Goal: Communication & Community: Connect with others

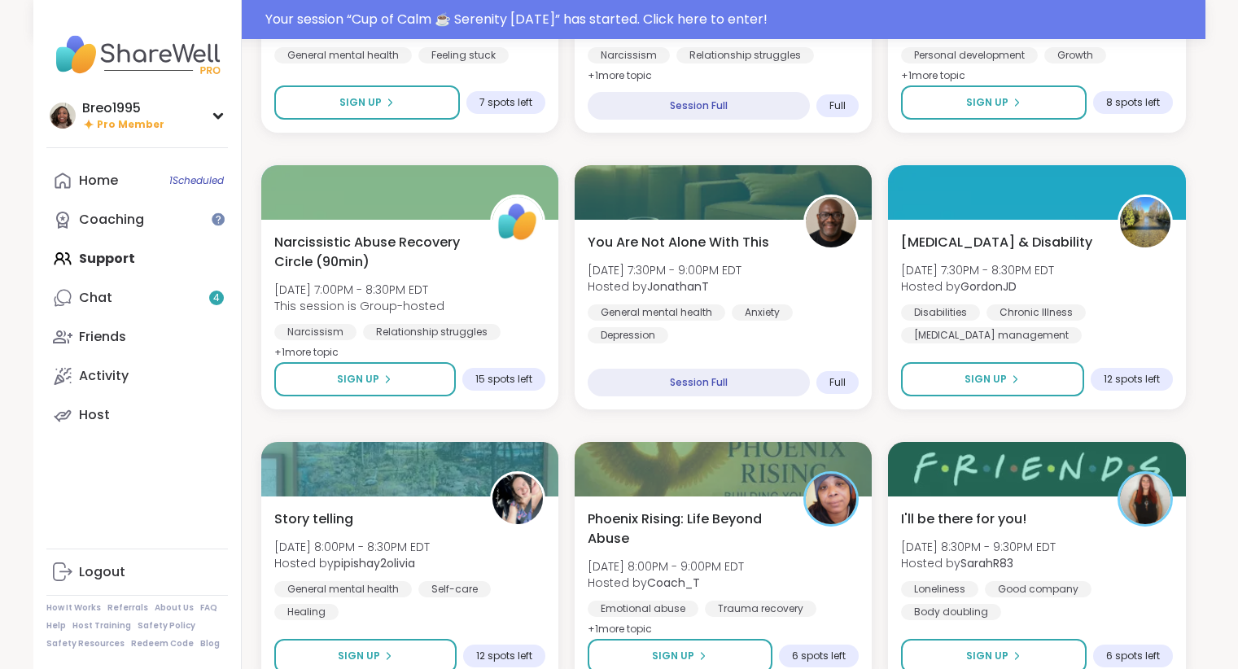
scroll to position [2984, 0]
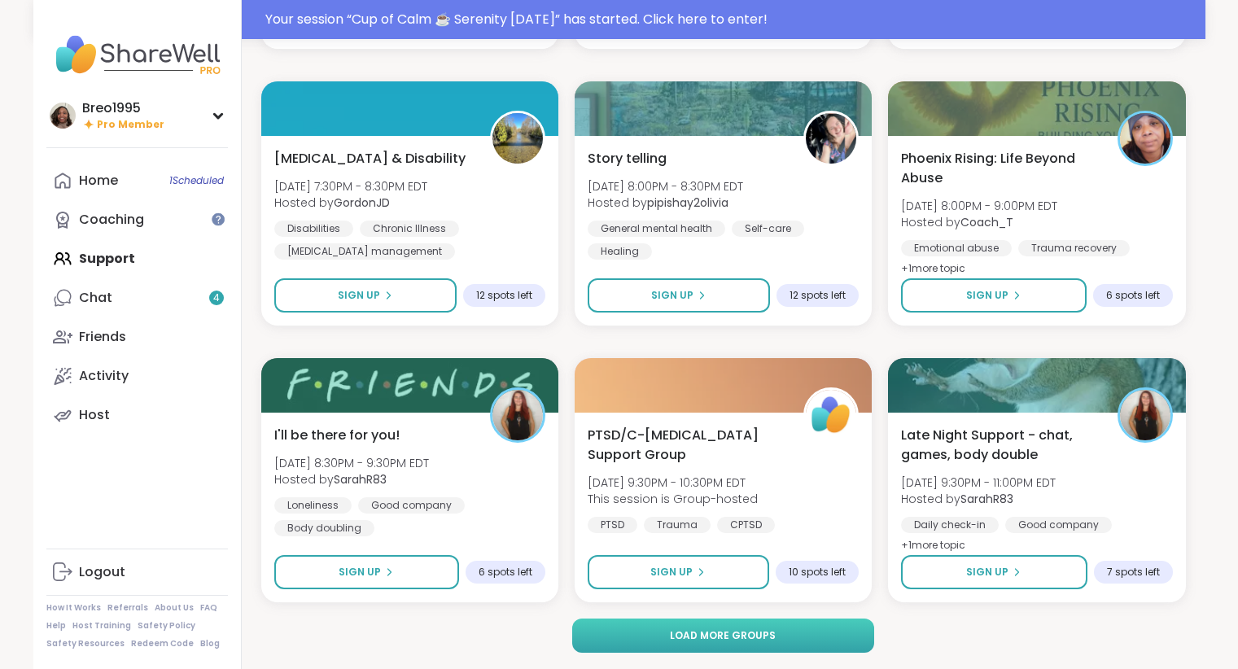
click at [632, 640] on button "Load more groups" at bounding box center [723, 635] width 302 height 34
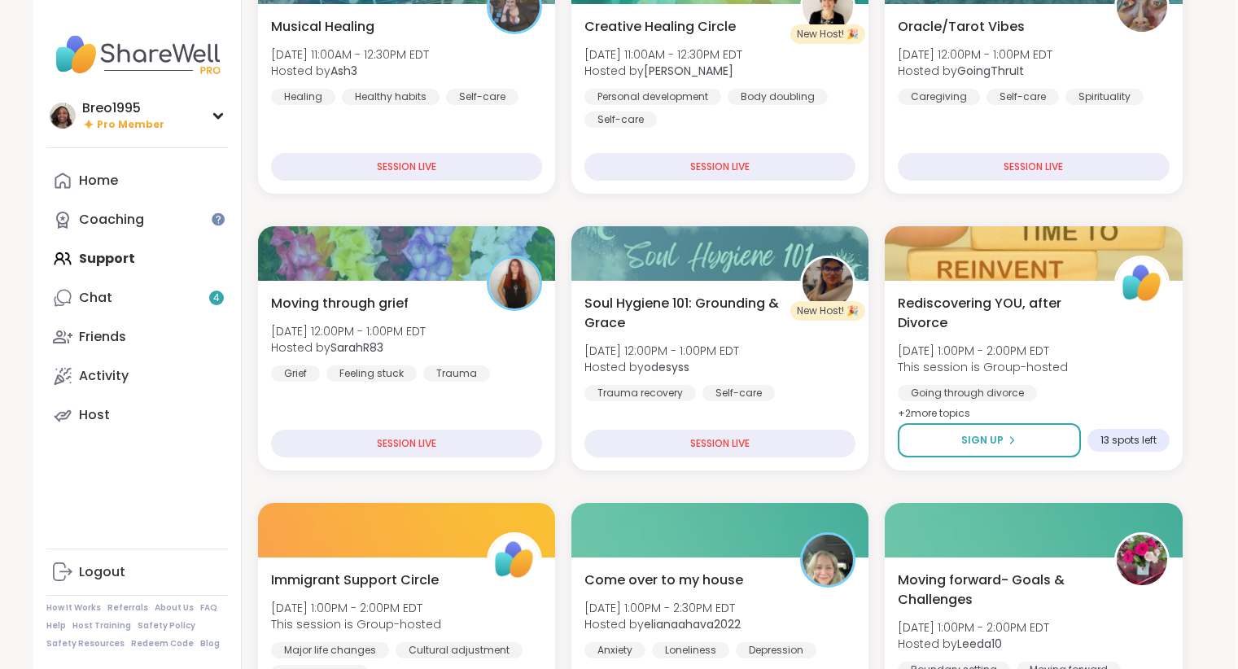
scroll to position [0, 3]
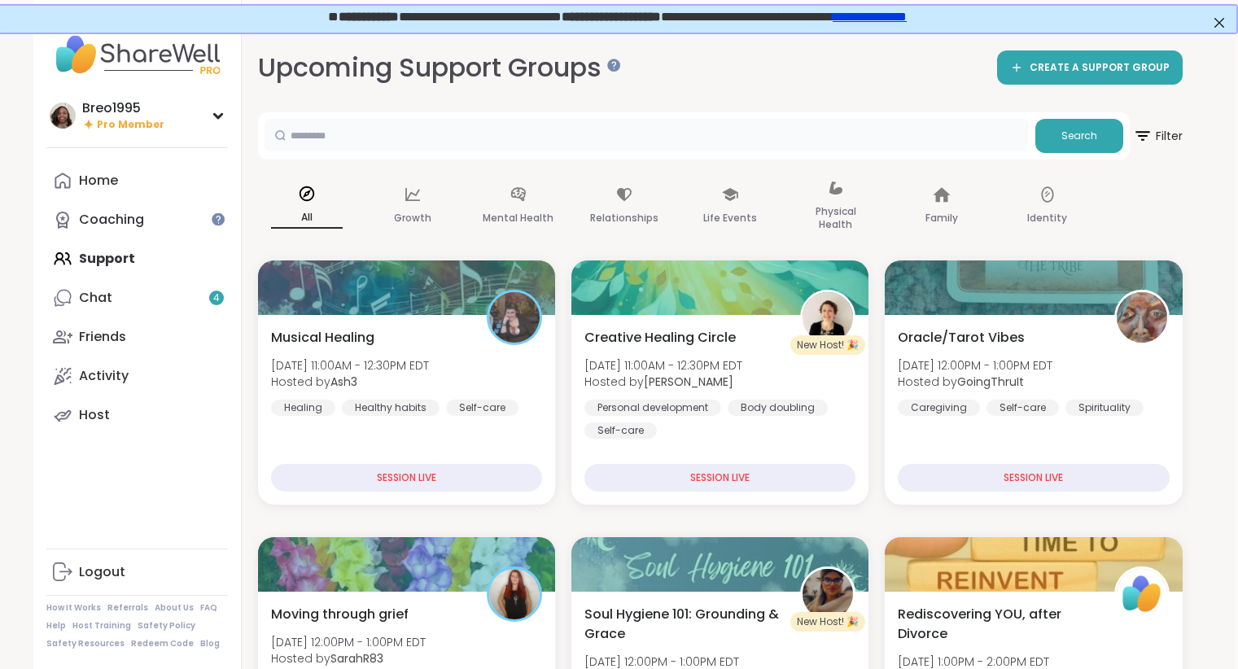
click at [389, 143] on input "text" at bounding box center [646, 135] width 764 height 33
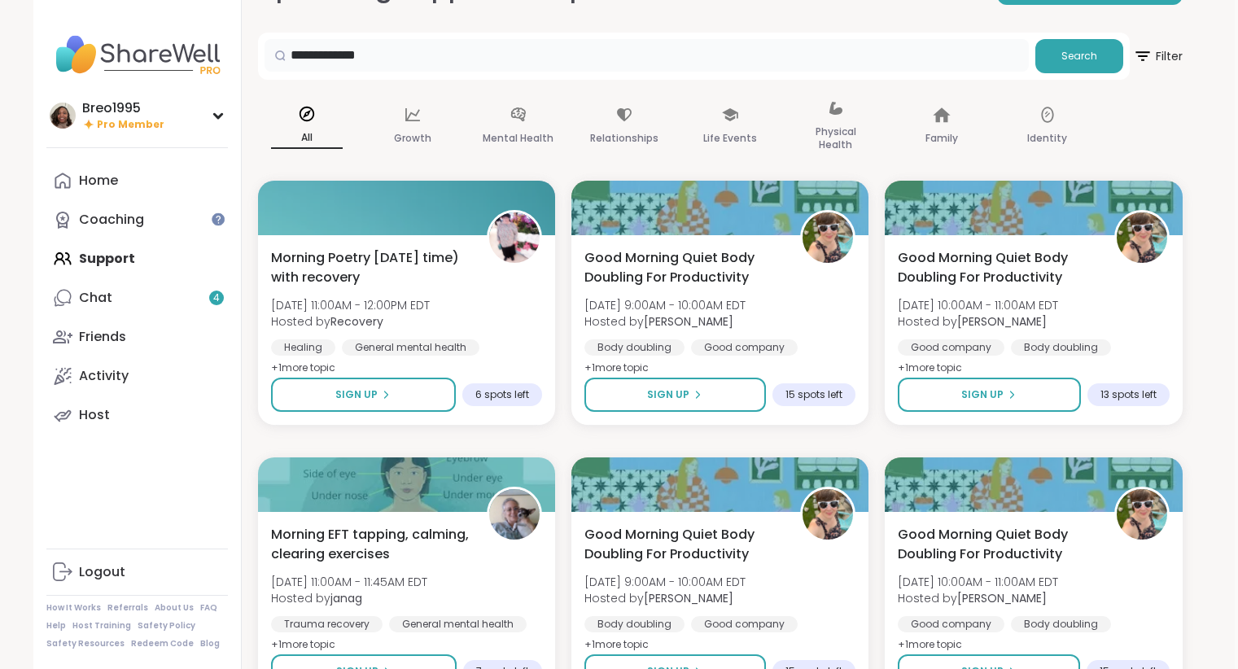
scroll to position [93, 1]
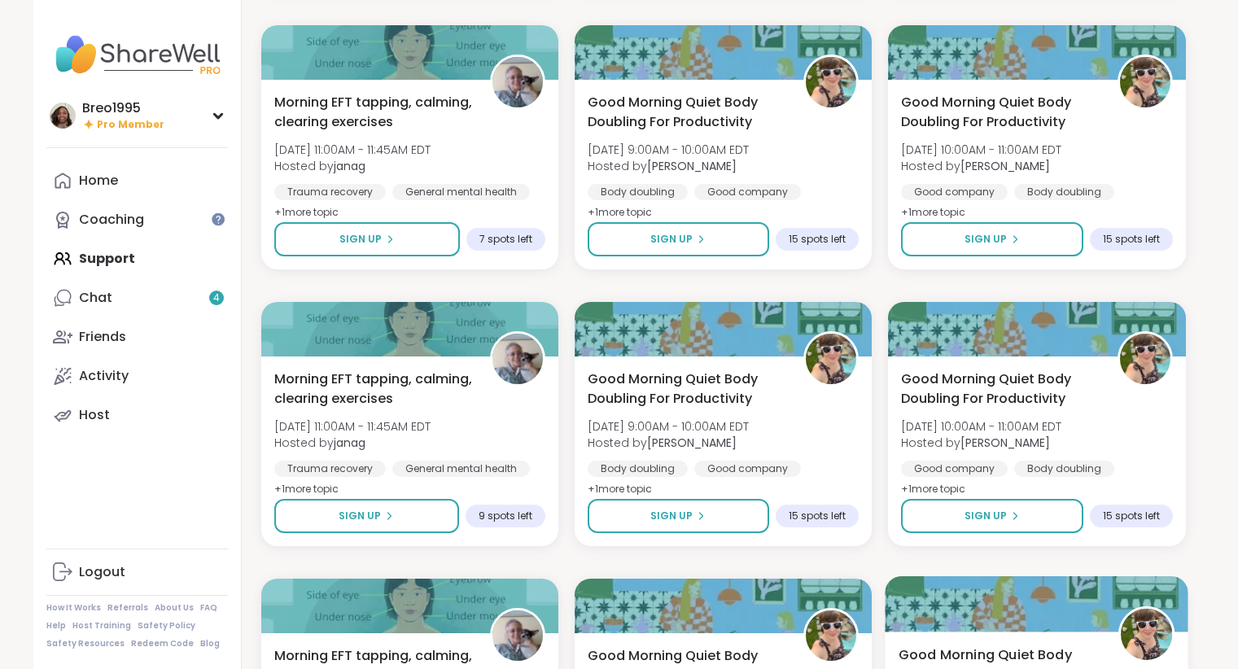
click at [1054, 576] on div at bounding box center [1036, 603] width 303 height 55
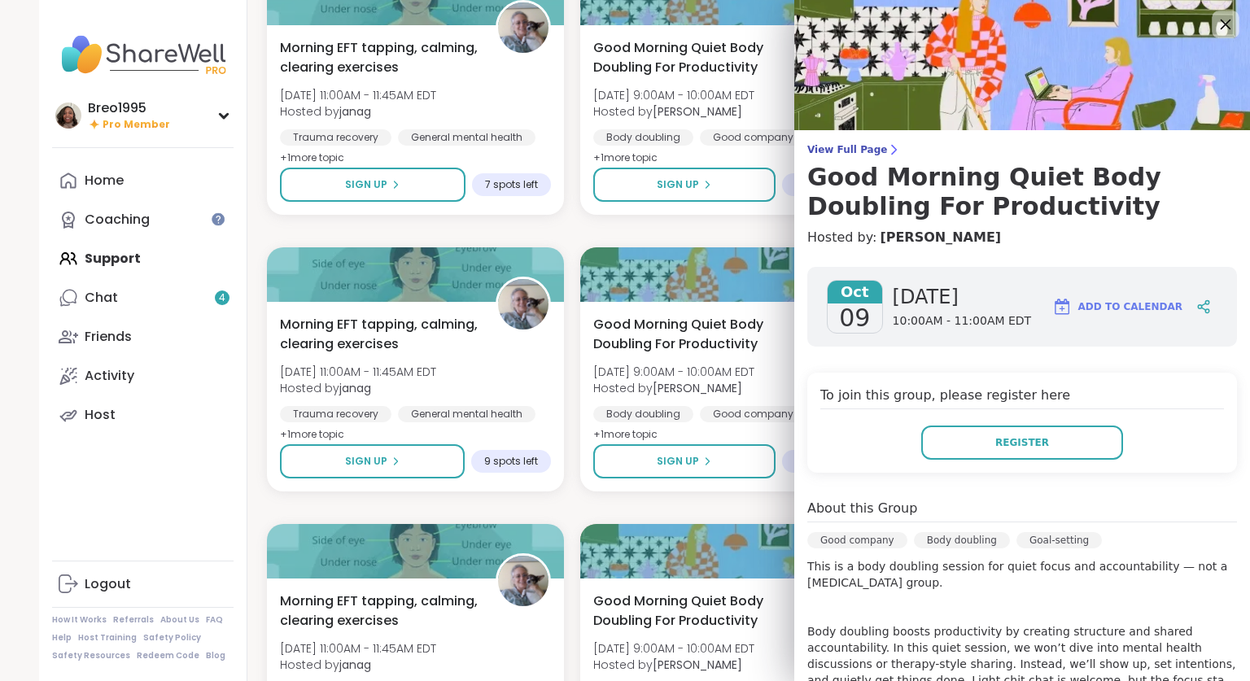
click at [1215, 29] on icon at bounding box center [1225, 24] width 20 height 20
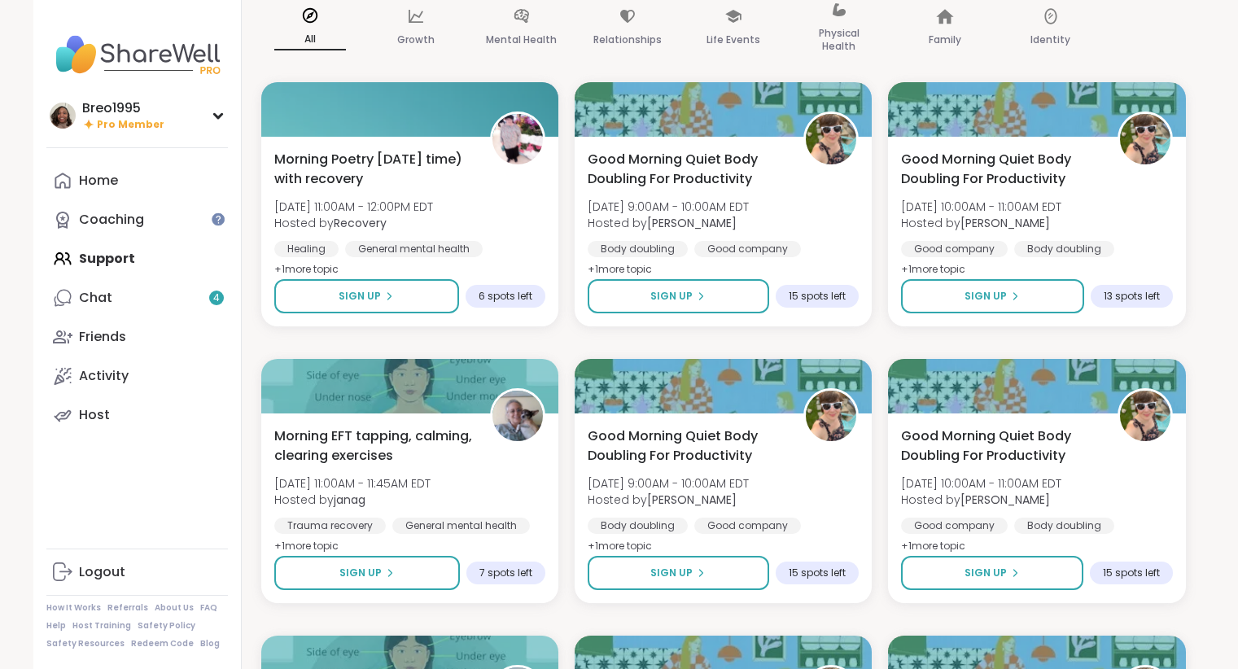
scroll to position [0, 0]
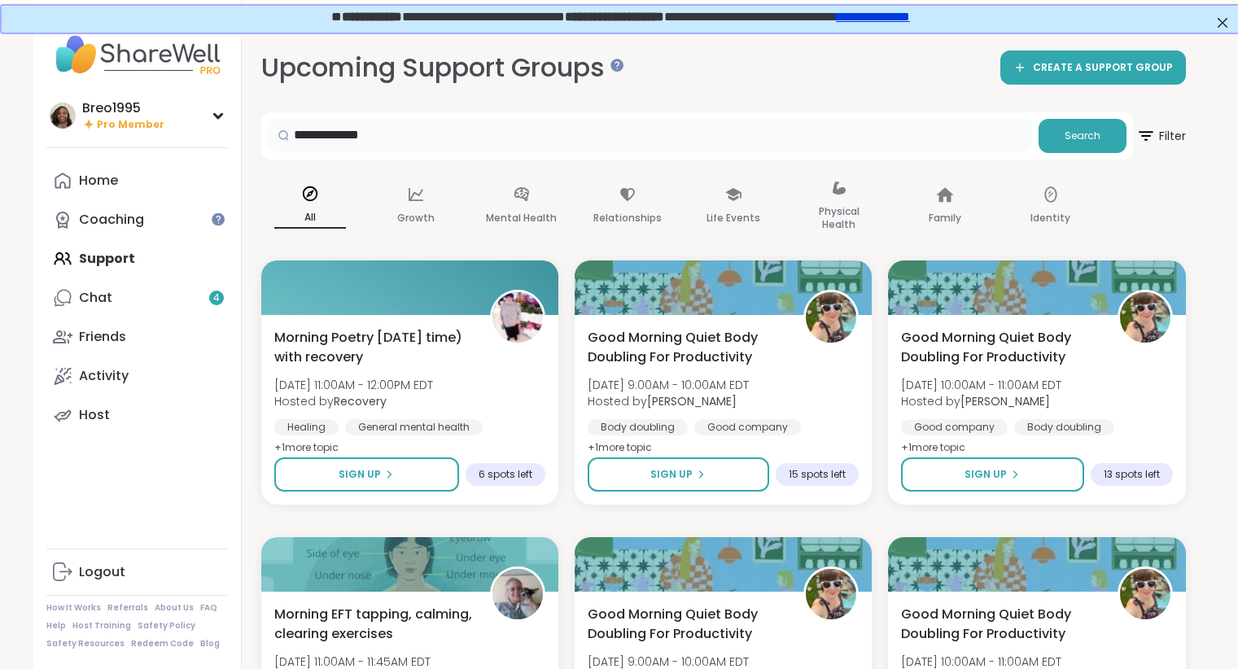
click at [439, 140] on input "**********" at bounding box center [650, 135] width 764 height 33
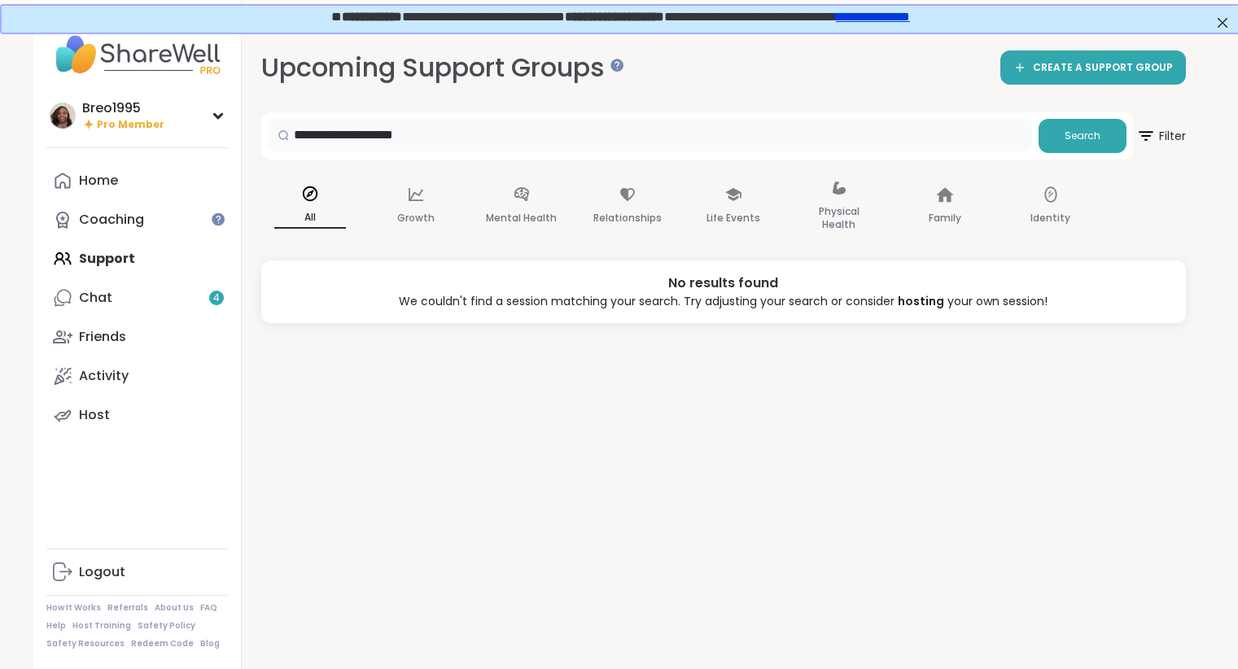
click at [443, 130] on input "**********" at bounding box center [650, 135] width 764 height 33
type input "**********"
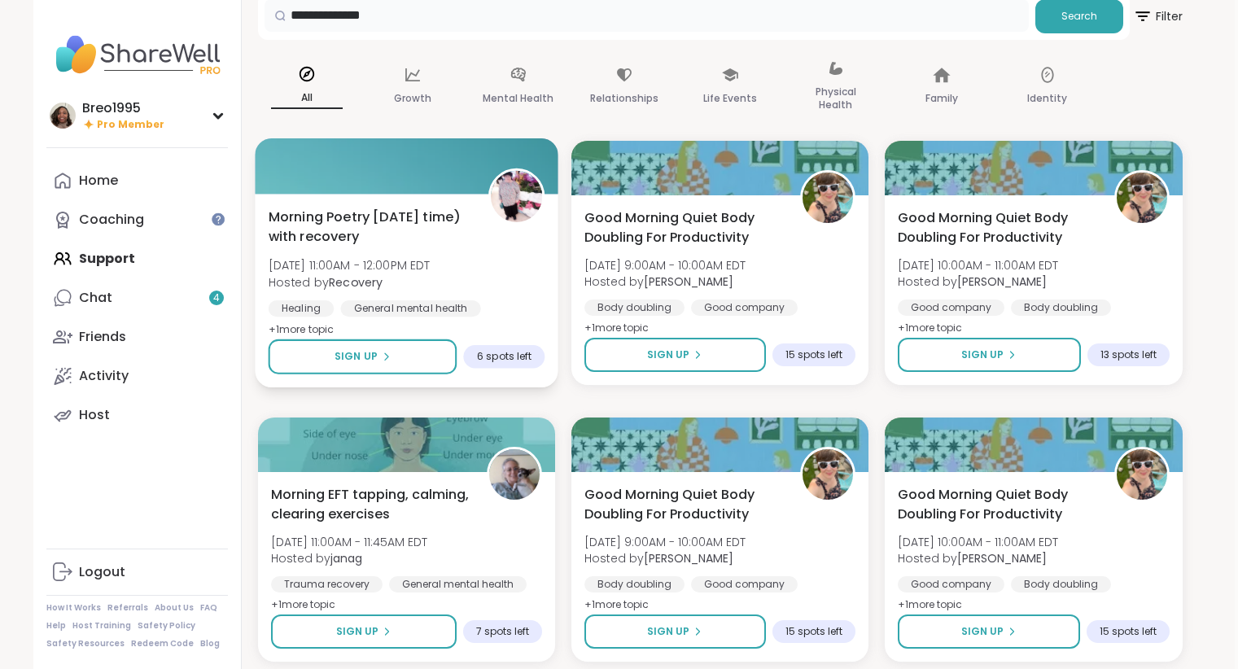
scroll to position [0, 3]
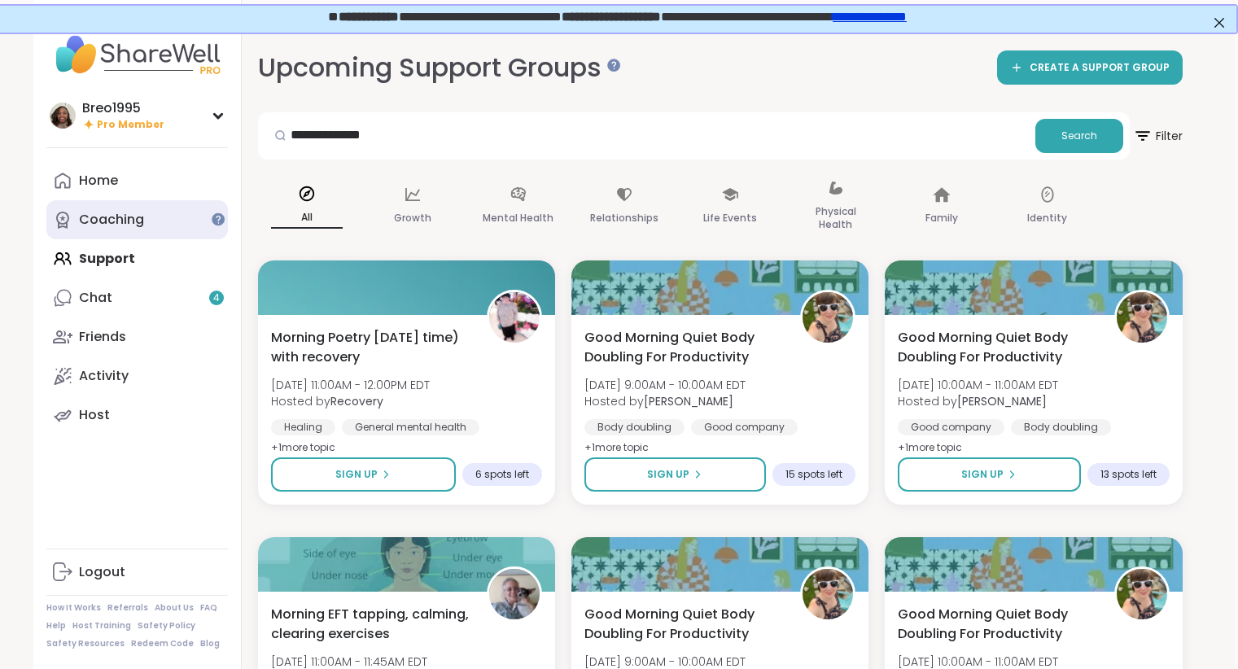
click at [174, 227] on link "Coaching" at bounding box center [136, 219] width 181 height 39
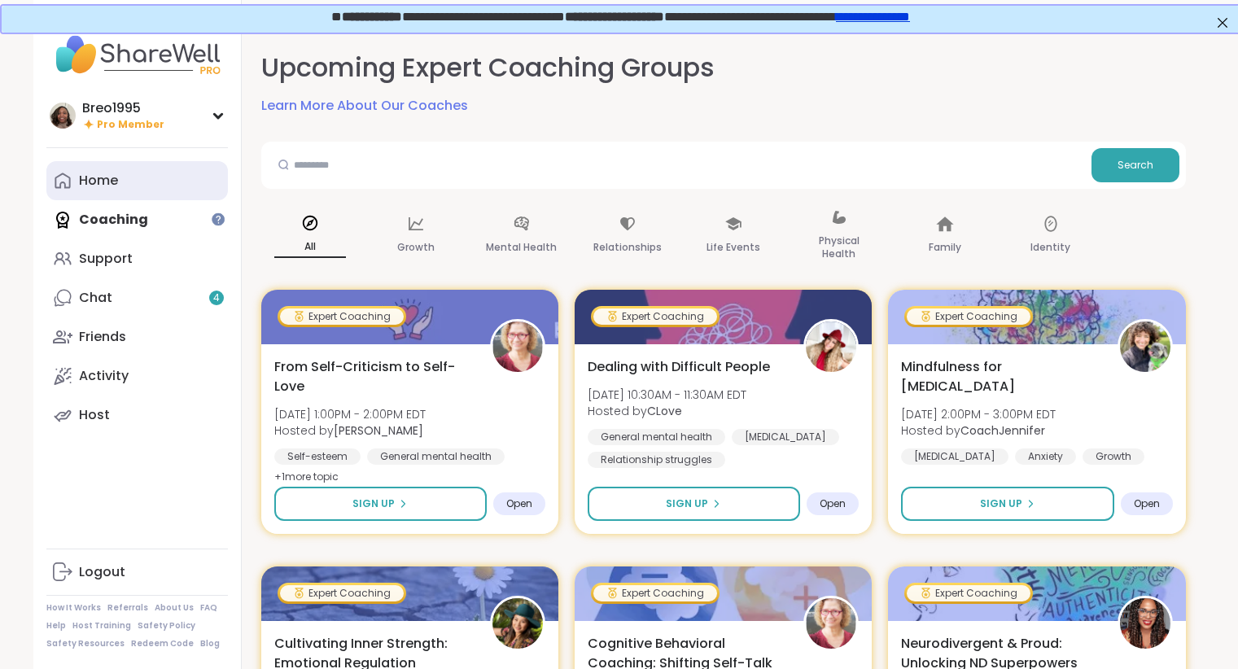
click at [147, 179] on link "Home" at bounding box center [136, 180] width 181 height 39
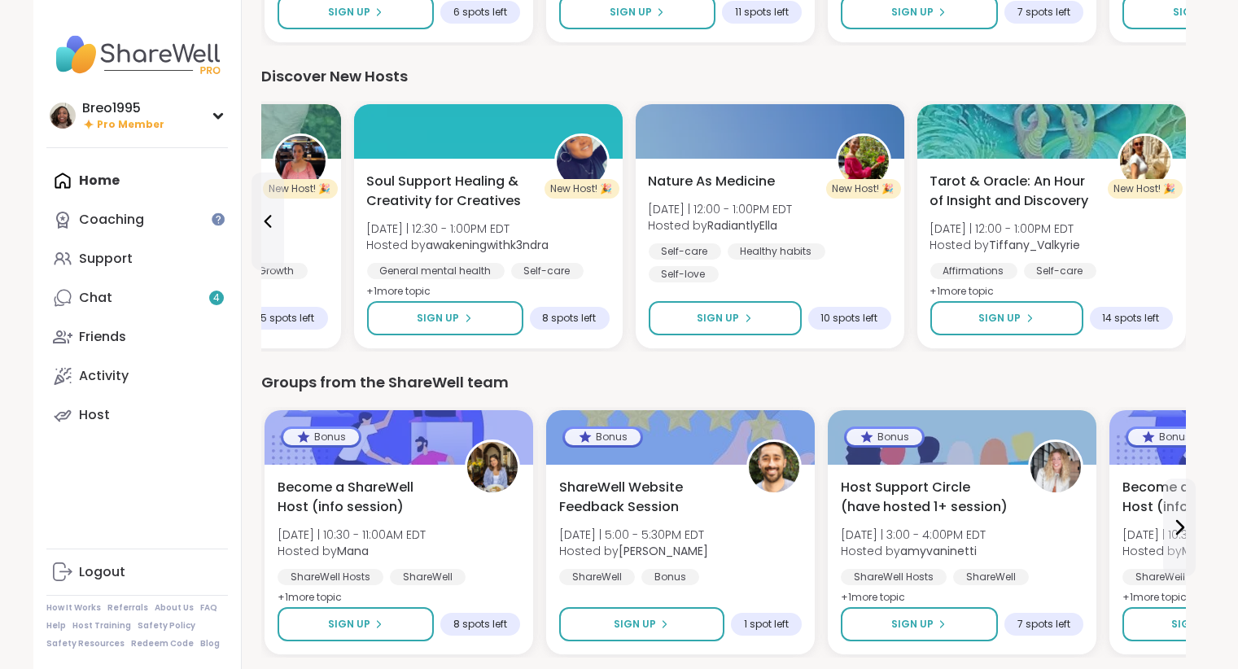
scroll to position [1644, 0]
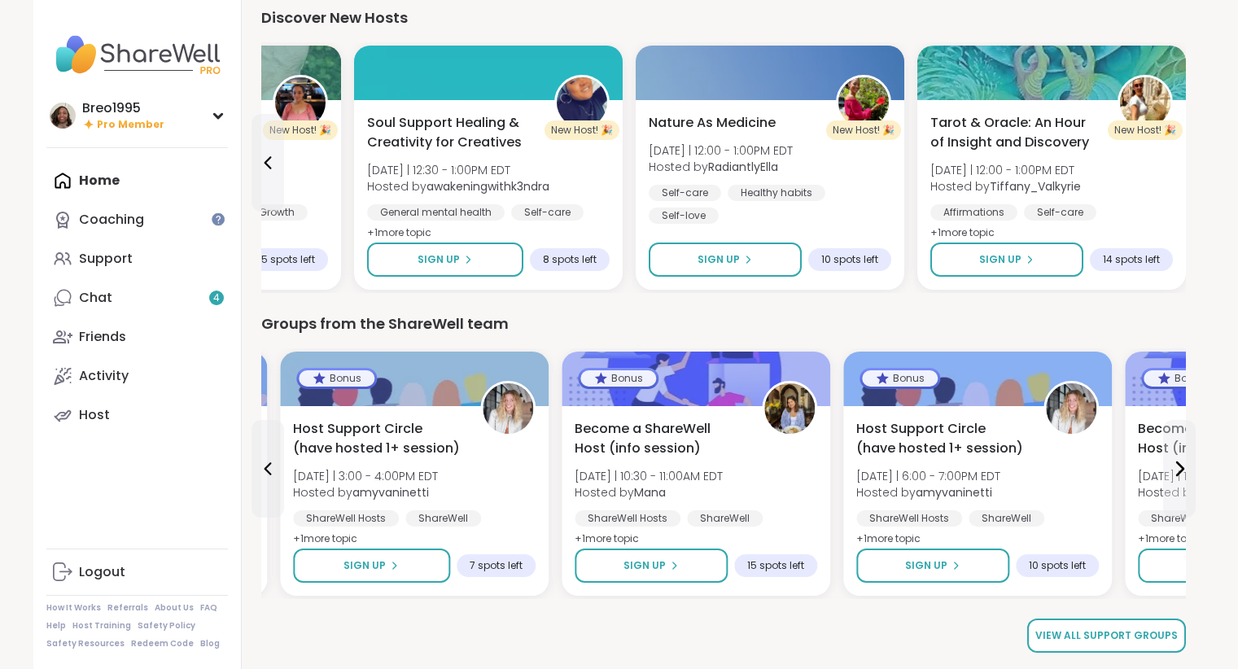
click at [1081, 639] on span "View all support groups" at bounding box center [1106, 635] width 142 height 15
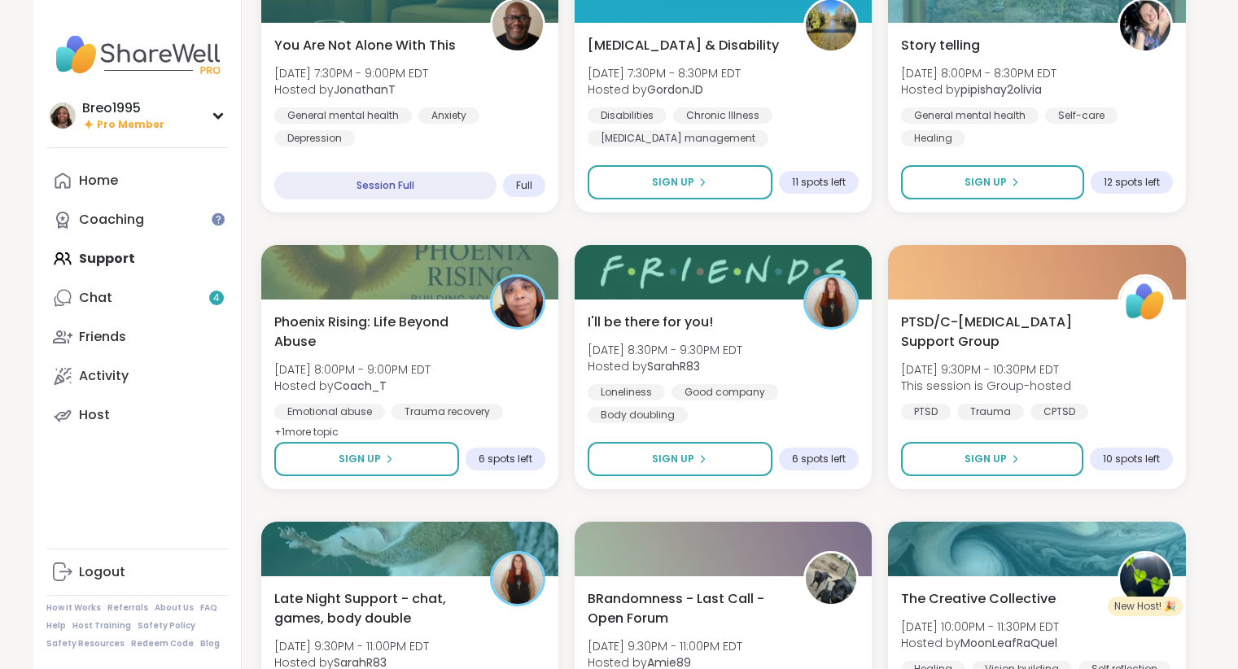
scroll to position [2945, 0]
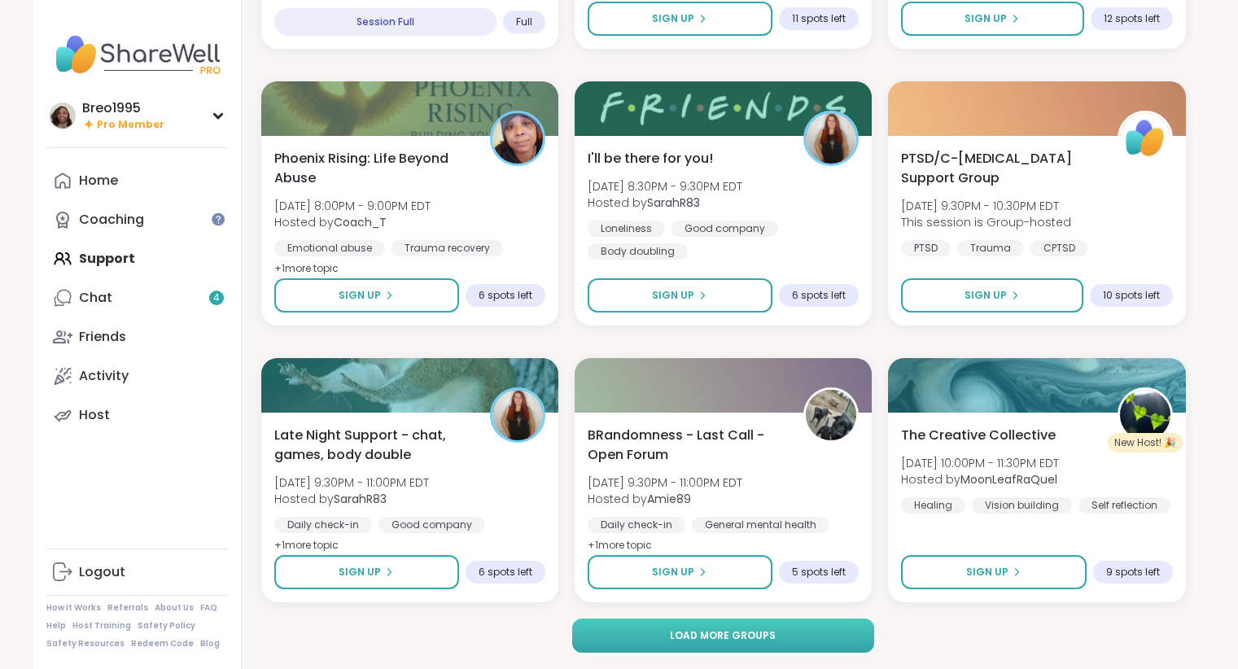
click at [828, 636] on button "Load more groups" at bounding box center [723, 635] width 302 height 34
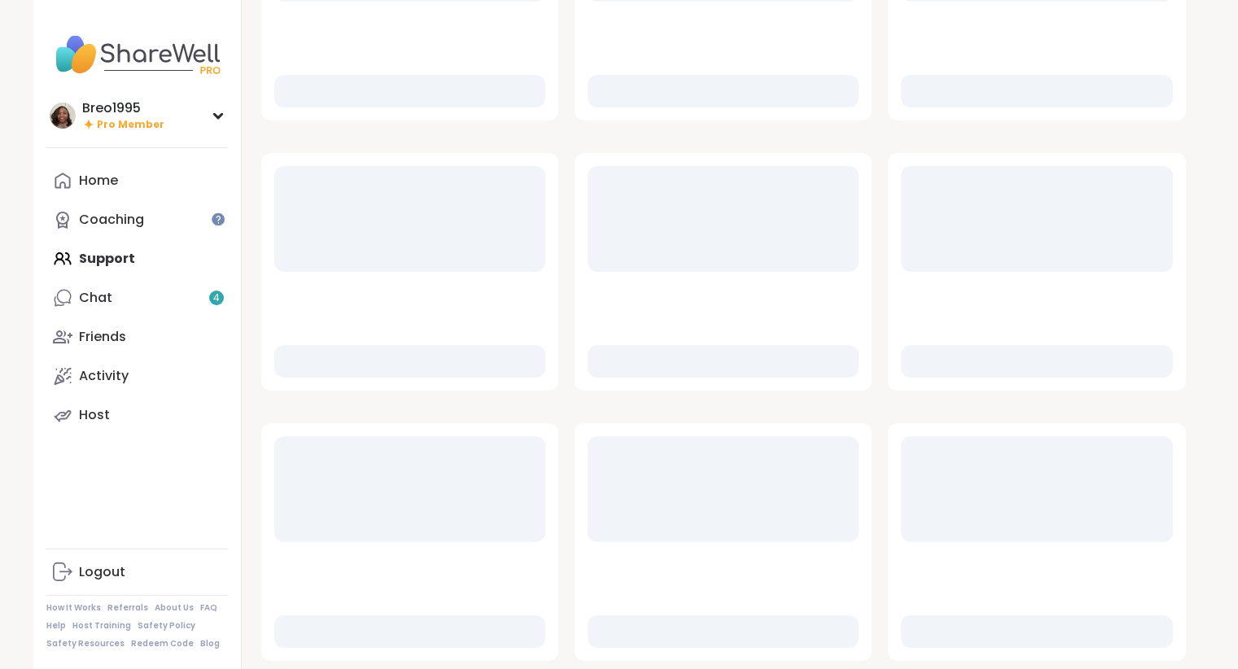
scroll to position [3396, 0]
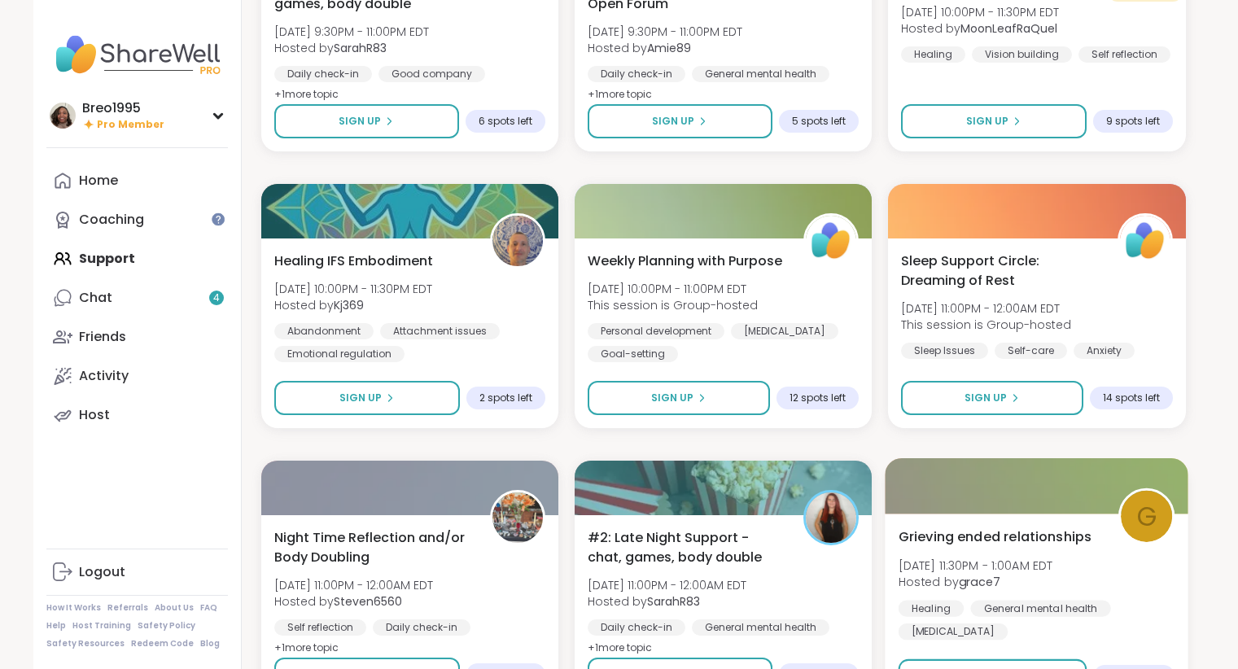
click at [1054, 535] on span "Grieving ended relationships" at bounding box center [995, 536] width 194 height 20
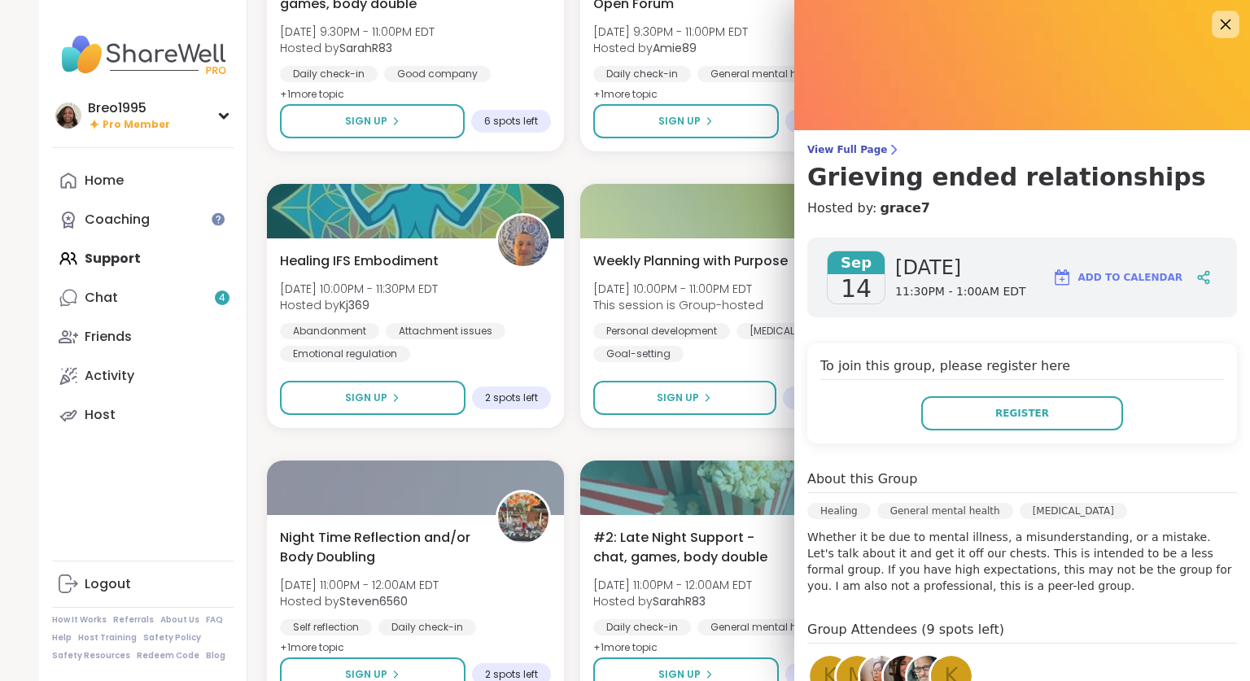
click at [1215, 20] on icon at bounding box center [1225, 24] width 20 height 20
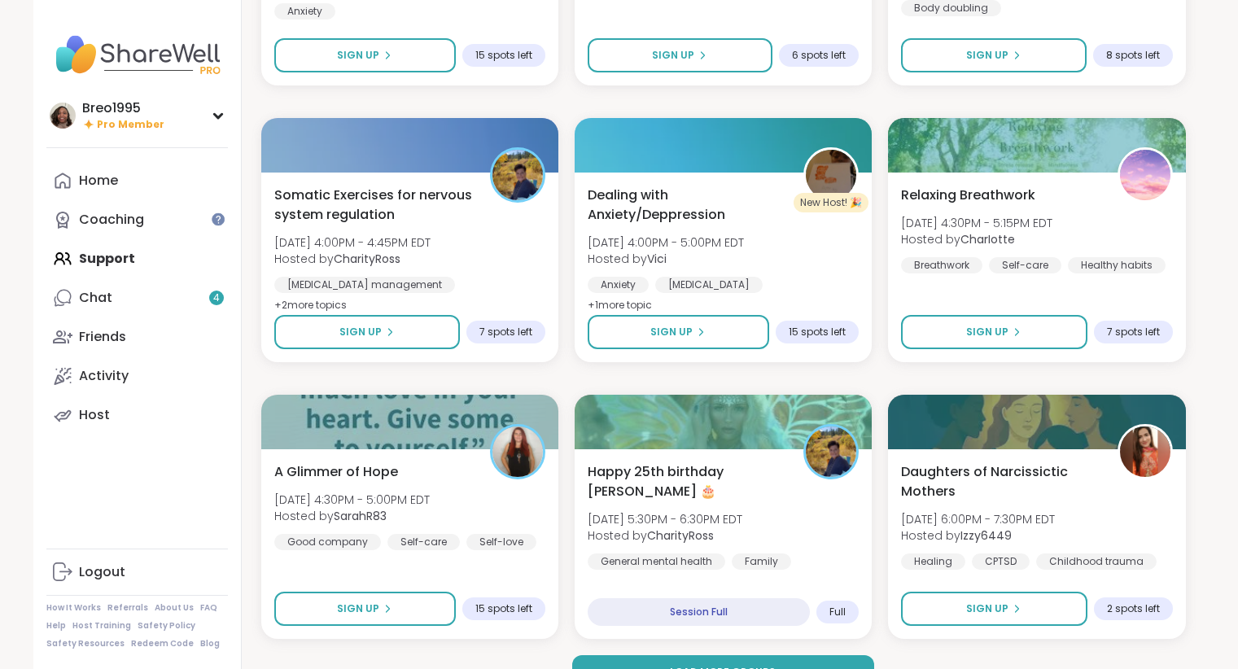
scroll to position [6265, 0]
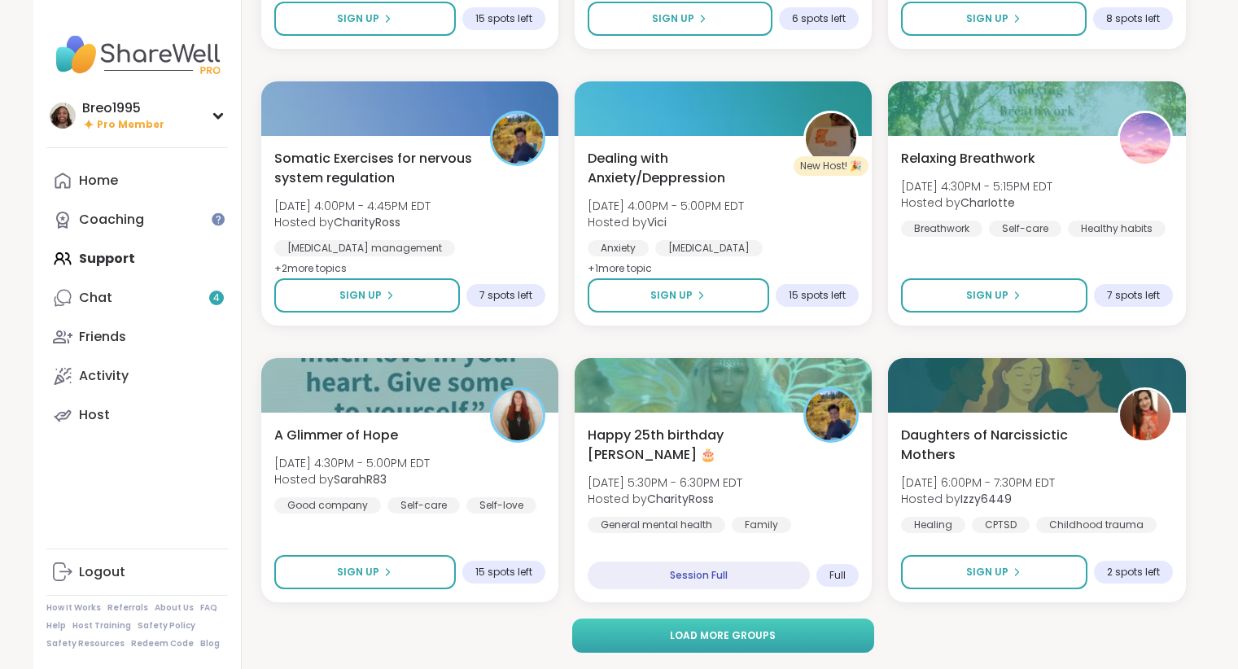
click at [835, 626] on button "Load more groups" at bounding box center [723, 635] width 302 height 34
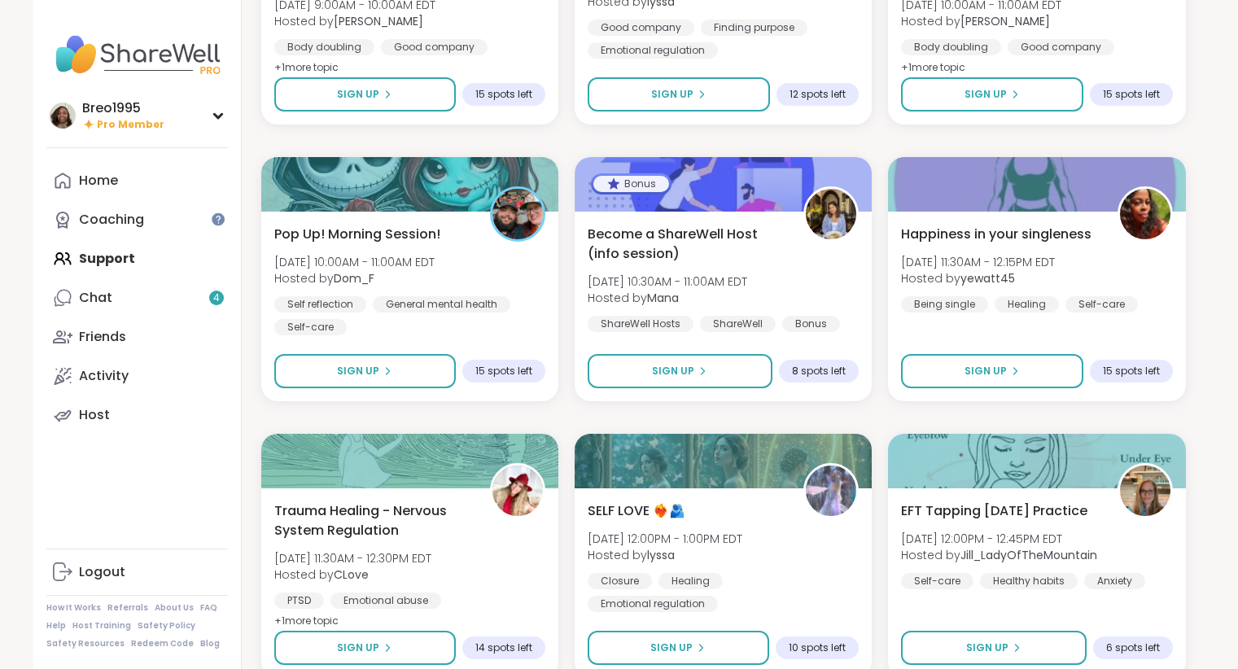
scroll to position [9584, 0]
